Goal: Transaction & Acquisition: Book appointment/travel/reservation

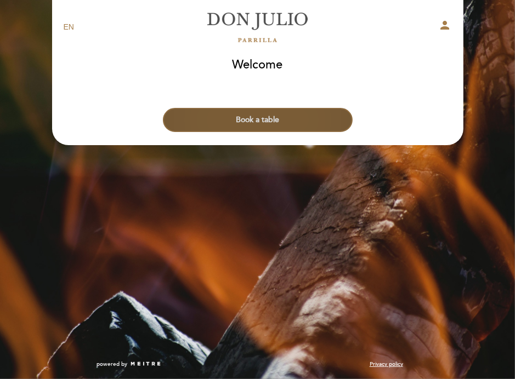
click at [275, 116] on button "Book a table" at bounding box center [258, 120] width 190 height 24
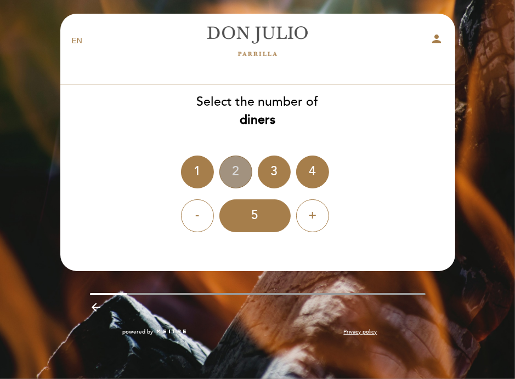
click at [238, 174] on div "2" at bounding box center [235, 172] width 33 height 33
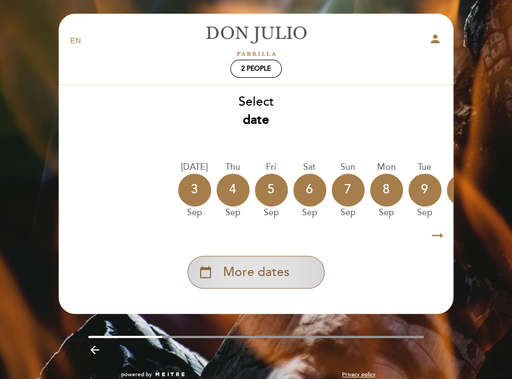
click at [246, 271] on span "More dates" at bounding box center [256, 273] width 66 height 18
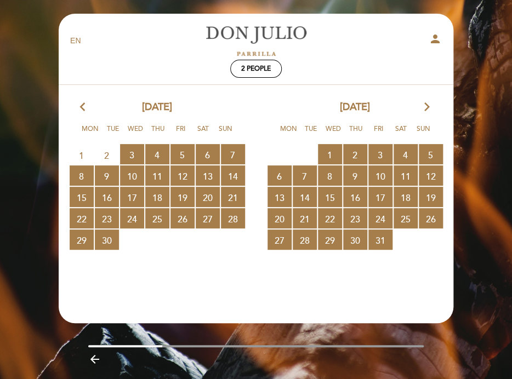
click at [429, 102] on icon "arrow_forward_ios" at bounding box center [427, 107] width 10 height 14
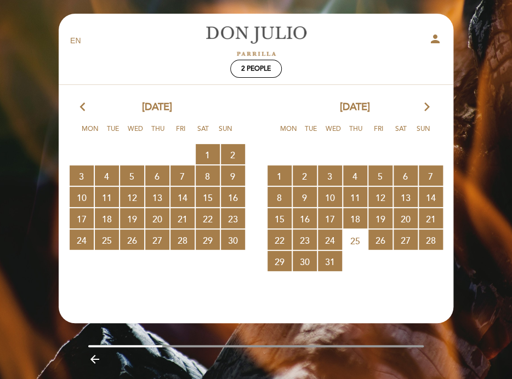
click at [429, 102] on icon "arrow_forward_ios" at bounding box center [427, 107] width 10 height 14
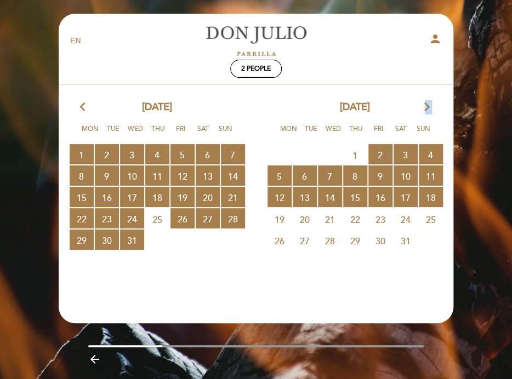
click at [429, 102] on icon "arrow_forward_ios" at bounding box center [427, 107] width 10 height 14
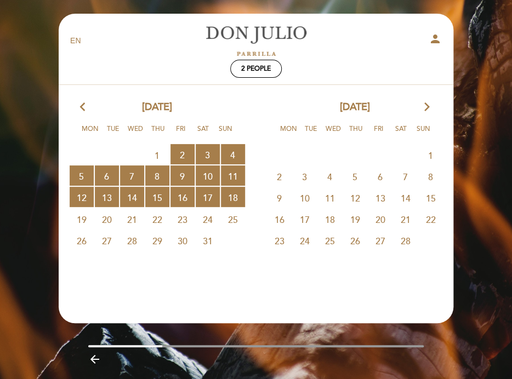
click at [325, 181] on span "4" at bounding box center [330, 176] width 24 height 20
click at [200, 192] on span "17 RESERVATIONS AVAILABLE" at bounding box center [208, 197] width 24 height 20
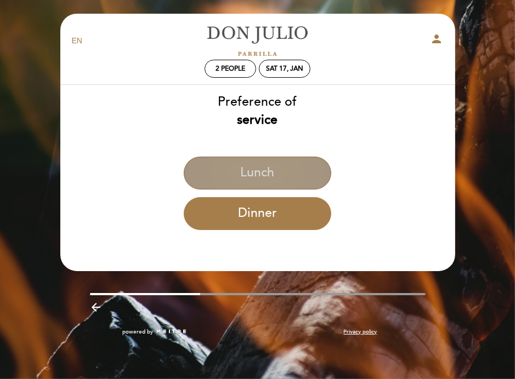
click at [226, 180] on button "Lunch" at bounding box center [257, 173] width 147 height 33
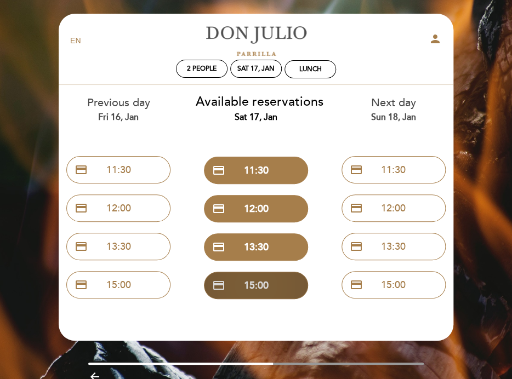
click at [251, 289] on button "credit_card 15:00" at bounding box center [256, 285] width 104 height 27
